Goal: Check status: Check status

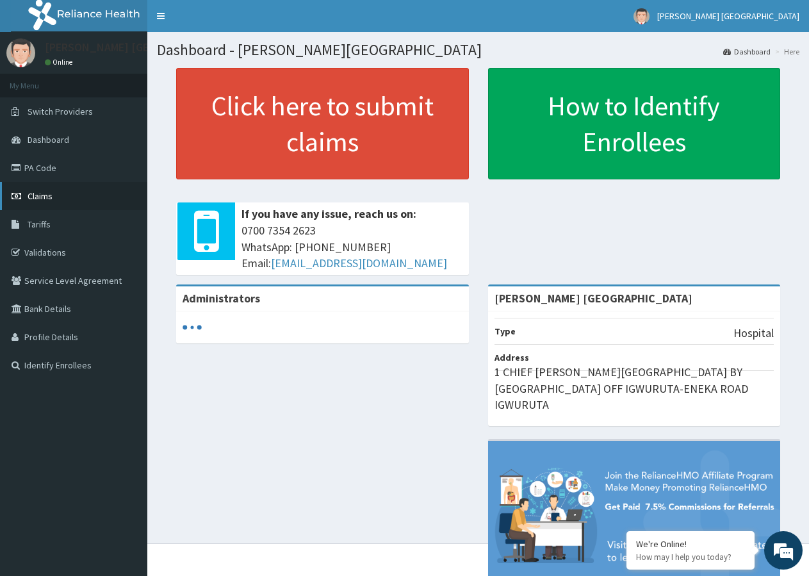
click at [65, 194] on link "Claims" at bounding box center [73, 196] width 147 height 28
click at [44, 197] on span "Claims" at bounding box center [40, 196] width 25 height 12
click at [68, 194] on link "Claims" at bounding box center [73, 196] width 147 height 28
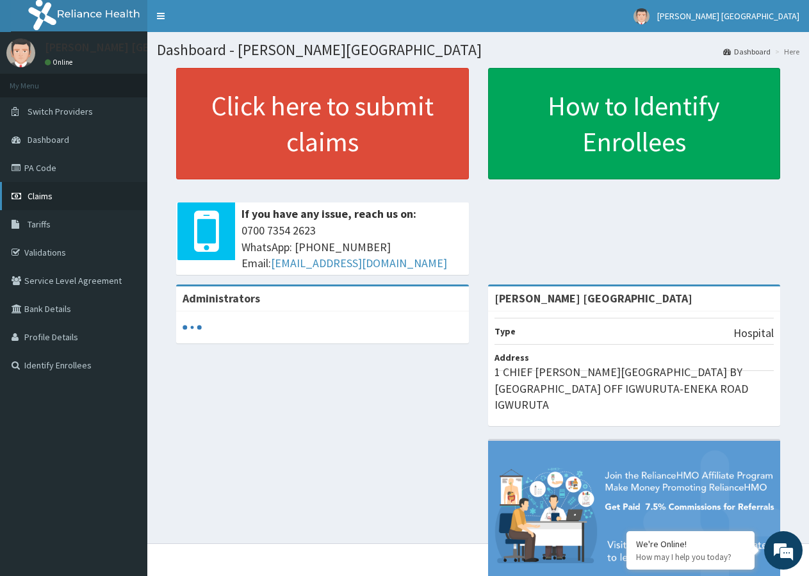
click at [68, 194] on link "Claims" at bounding box center [73, 196] width 147 height 28
click at [48, 195] on span "Claims" at bounding box center [40, 196] width 25 height 12
click at [74, 188] on link "Claims" at bounding box center [73, 196] width 147 height 28
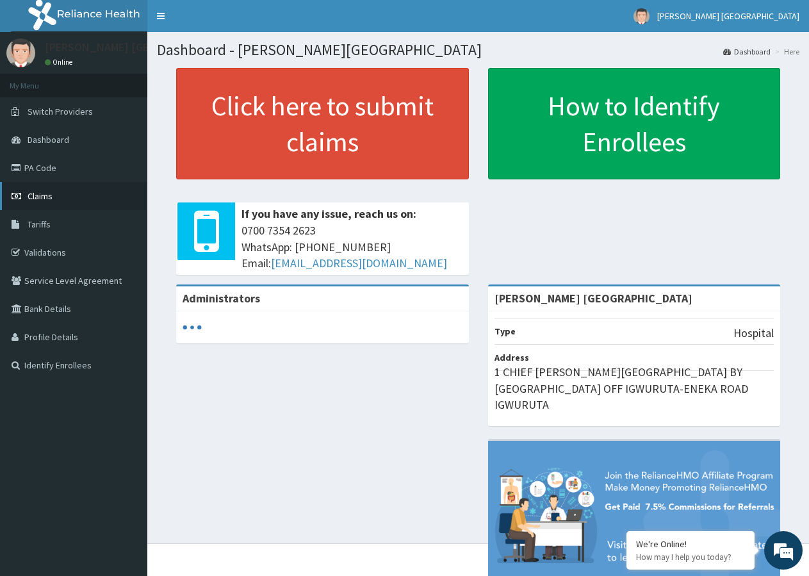
click at [70, 192] on link "Claims" at bounding box center [73, 196] width 147 height 28
click at [37, 194] on span "Claims" at bounding box center [40, 196] width 25 height 12
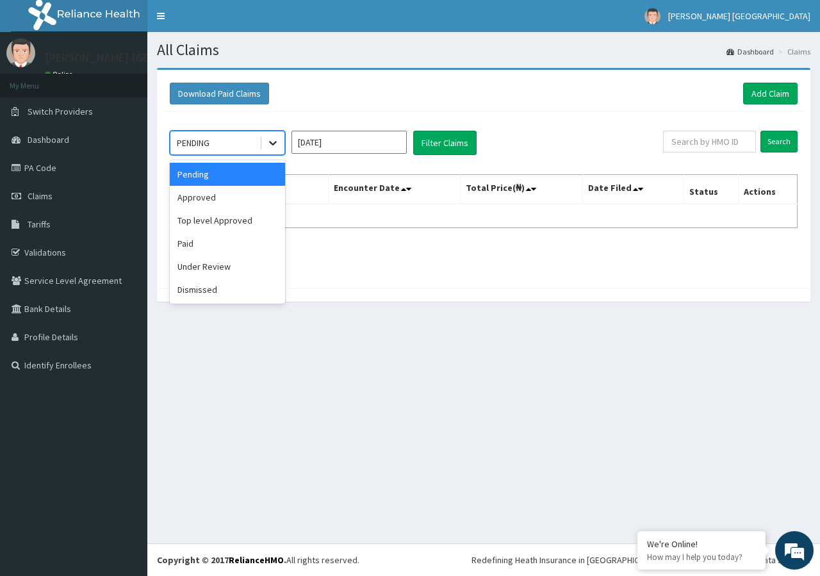
click at [275, 142] on icon at bounding box center [273, 144] width 8 height 4
click at [232, 198] on div "Approved" at bounding box center [227, 197] width 115 height 23
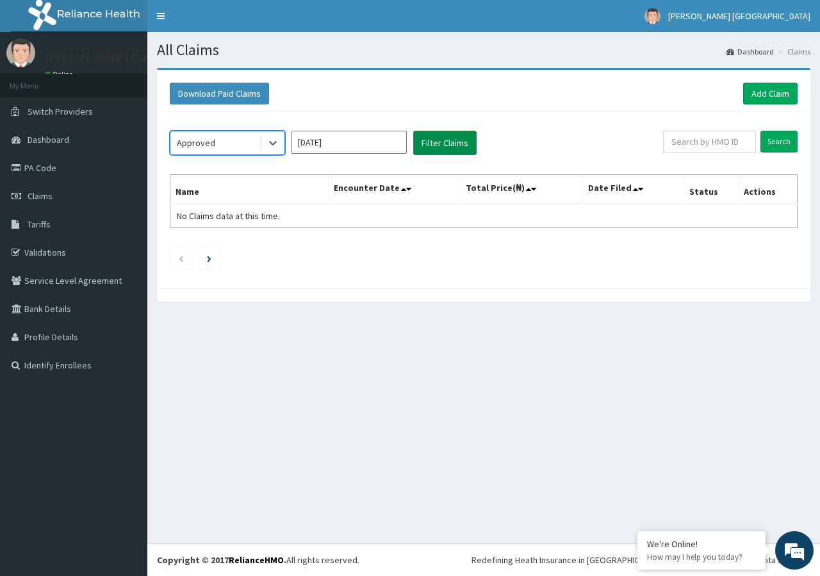
click at [445, 144] on button "Filter Claims" at bounding box center [444, 143] width 63 height 24
